Goal: Information Seeking & Learning: Find contact information

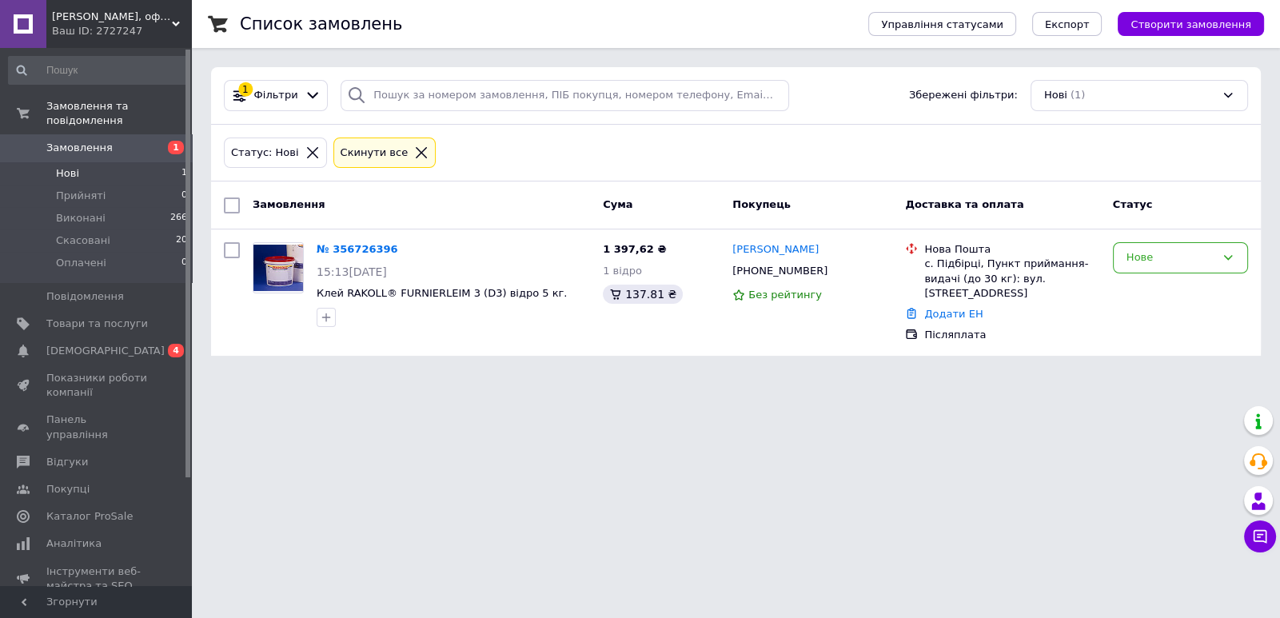
click at [96, 141] on span "Замовлення" at bounding box center [79, 148] width 66 height 14
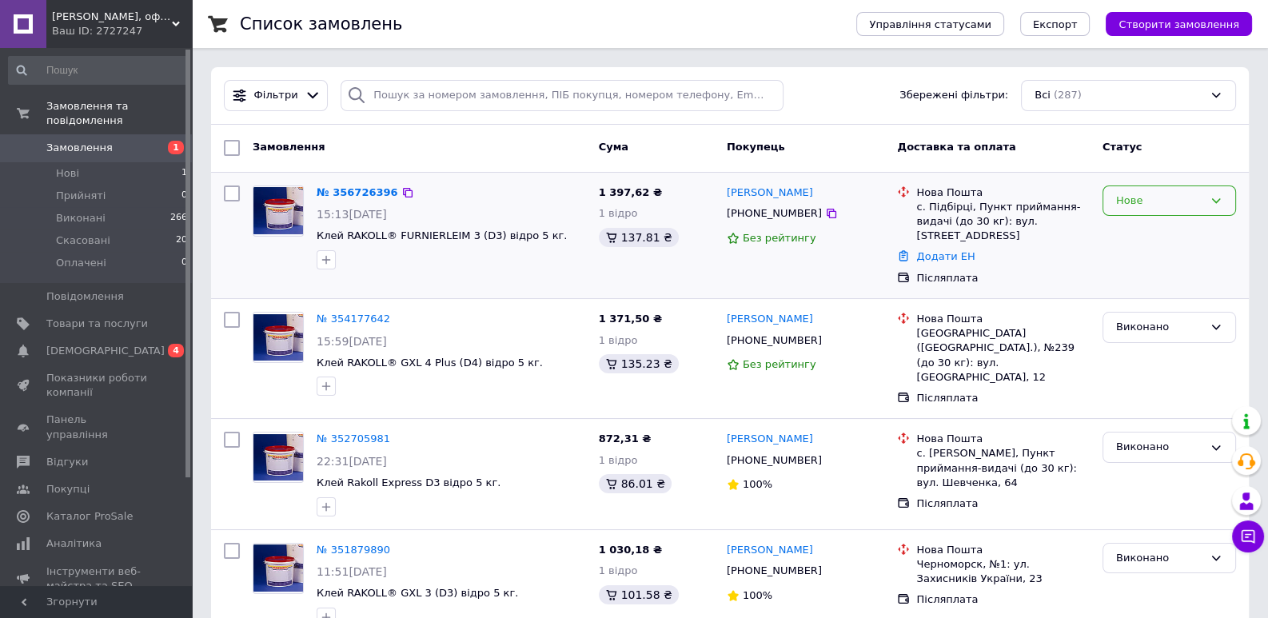
click at [1213, 202] on icon at bounding box center [1216, 200] width 13 height 13
click at [1144, 233] on li "Прийнято" at bounding box center [1170, 234] width 132 height 30
drag, startPoint x: 797, startPoint y: 191, endPoint x: 720, endPoint y: 193, distance: 77.6
click at [721, 193] on div "[PERSON_NAME] [PHONE_NUMBER] Без рейтингу" at bounding box center [806, 236] width 171 height 114
copy link "[PERSON_NAME]"
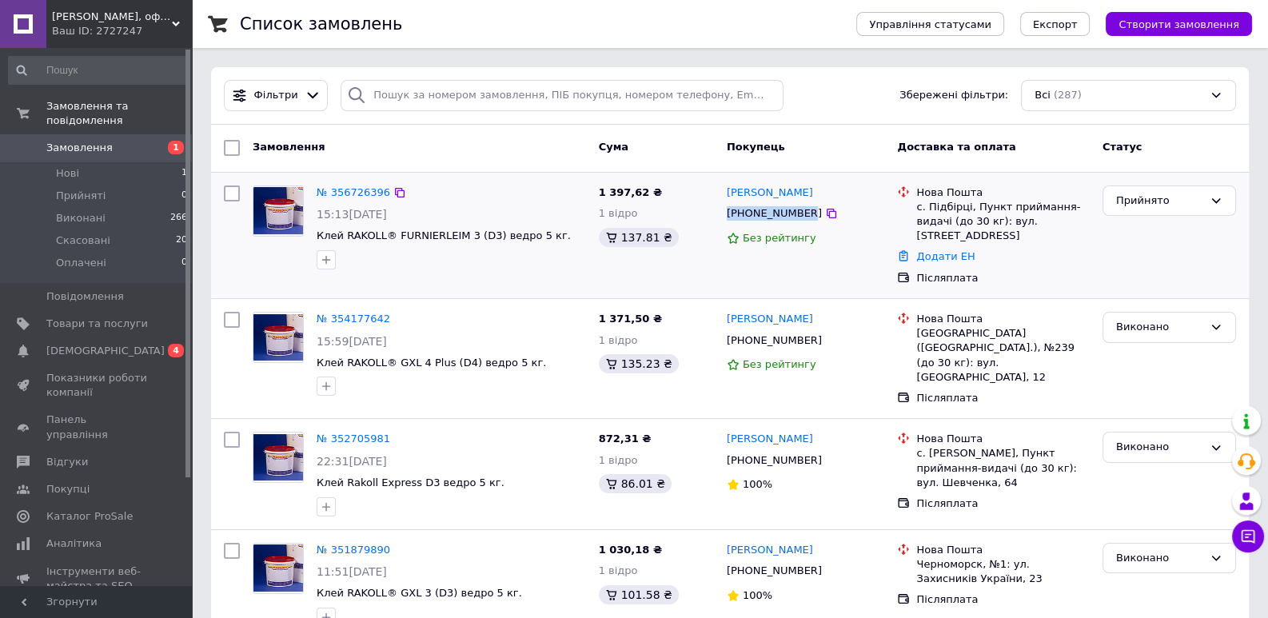
drag, startPoint x: 800, startPoint y: 212, endPoint x: 729, endPoint y: 212, distance: 72.0
click at [729, 212] on div "[PHONE_NUMBER]" at bounding box center [775, 213] width 102 height 21
copy div "[PHONE_NUMBER]"
drag, startPoint x: 916, startPoint y: 206, endPoint x: 967, endPoint y: 206, distance: 50.4
click at [967, 206] on div "с. Підбірці, Пункт приймання-видачі (до 30 кг): вул. [STREET_ADDRESS]" at bounding box center [1002, 222] width 173 height 44
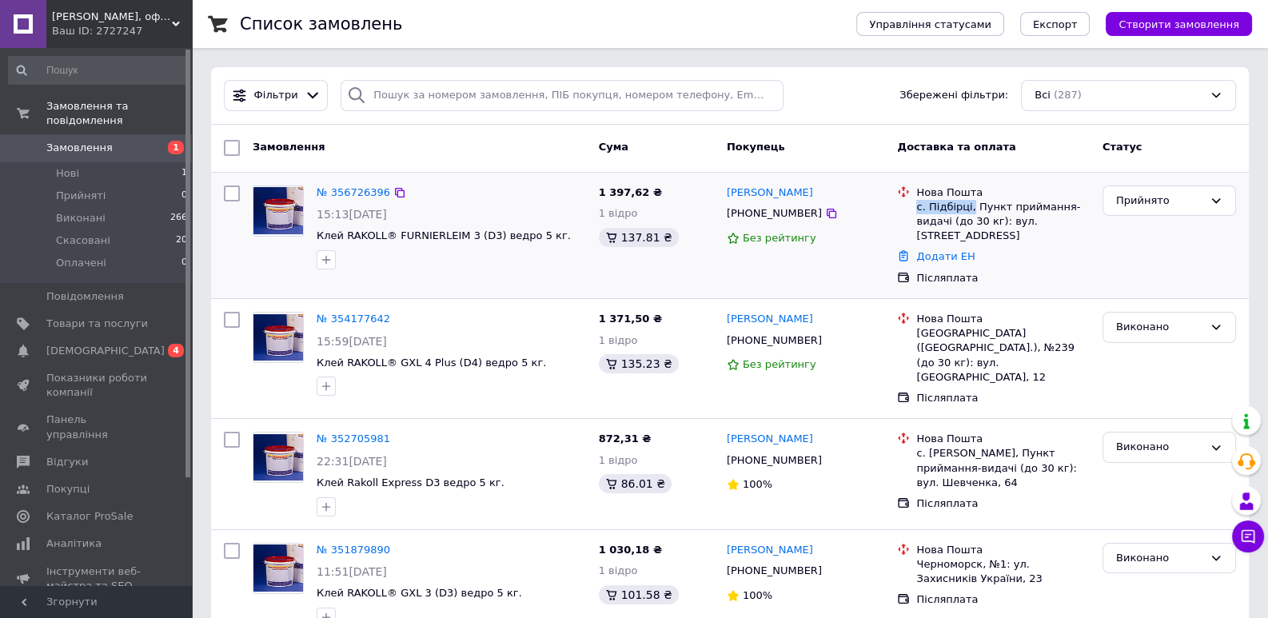
copy div "с. [GEOGRAPHIC_DATA],"
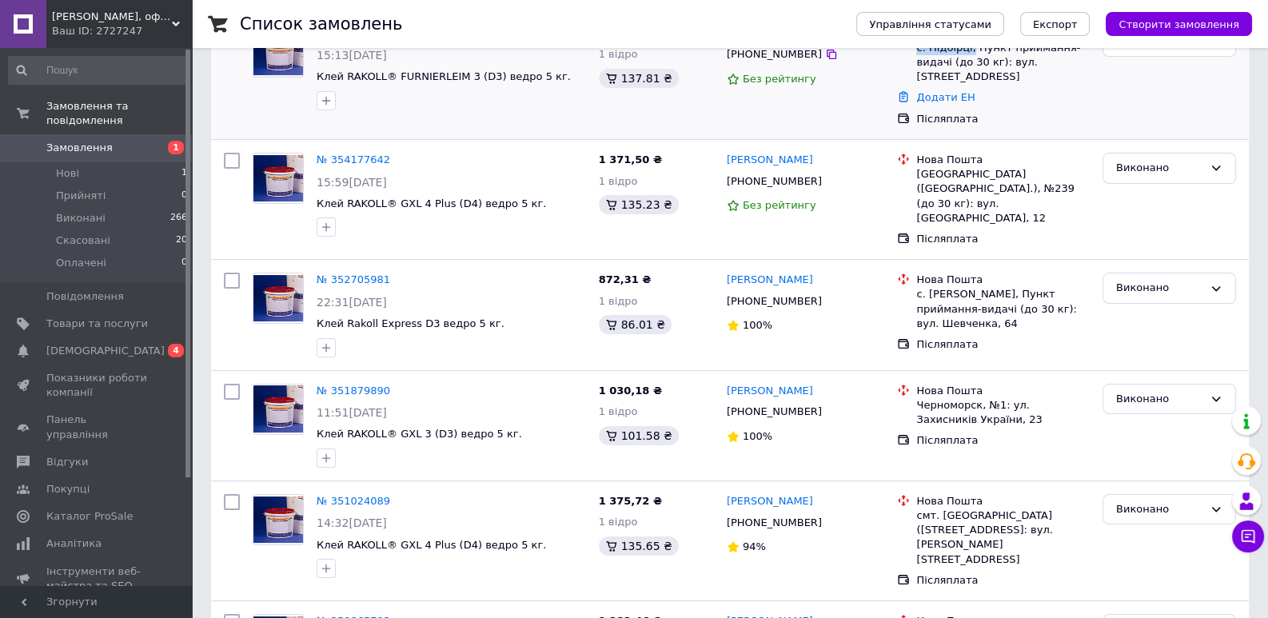
scroll to position [79, 0]
